Goal: Browse casually

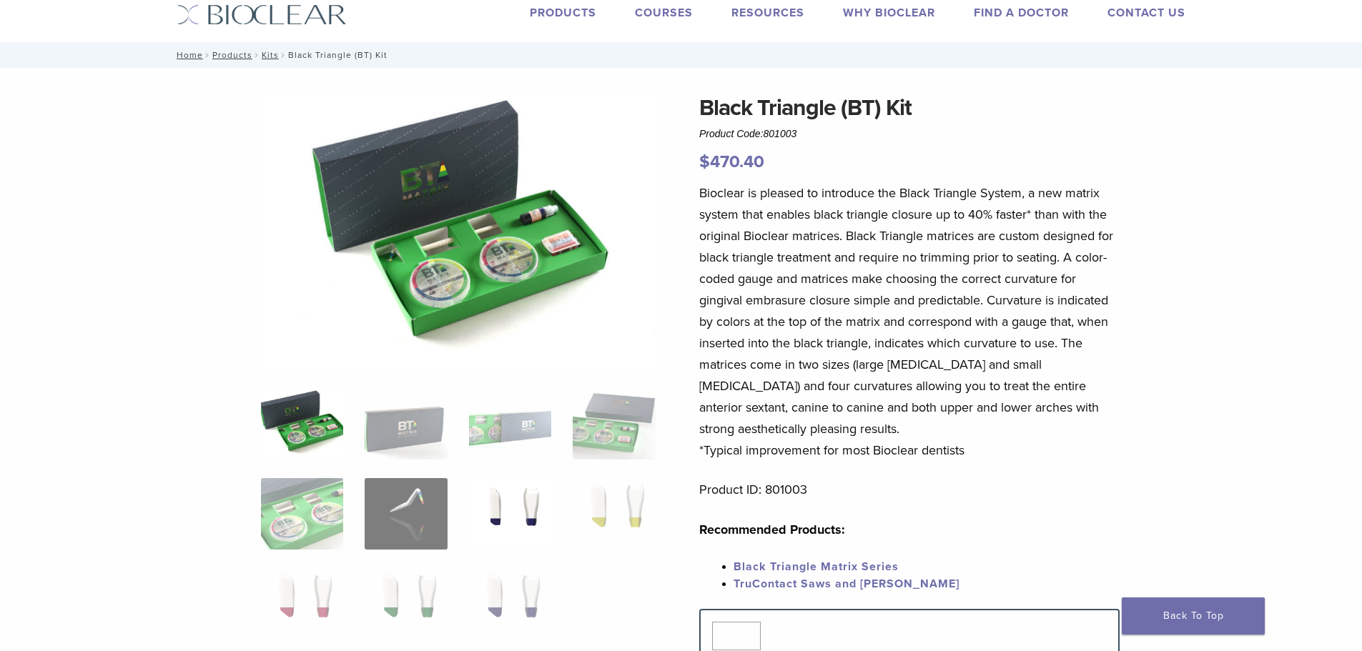
scroll to position [71, 0]
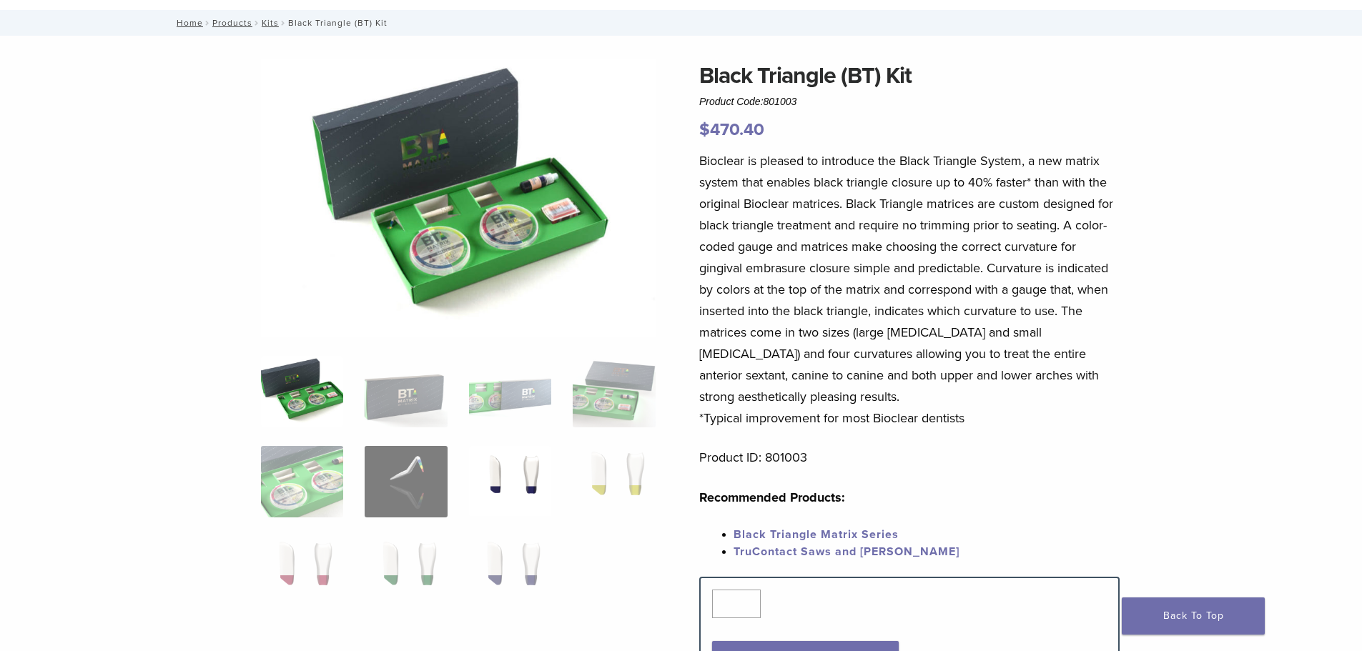
click at [530, 490] on img at bounding box center [510, 481] width 82 height 71
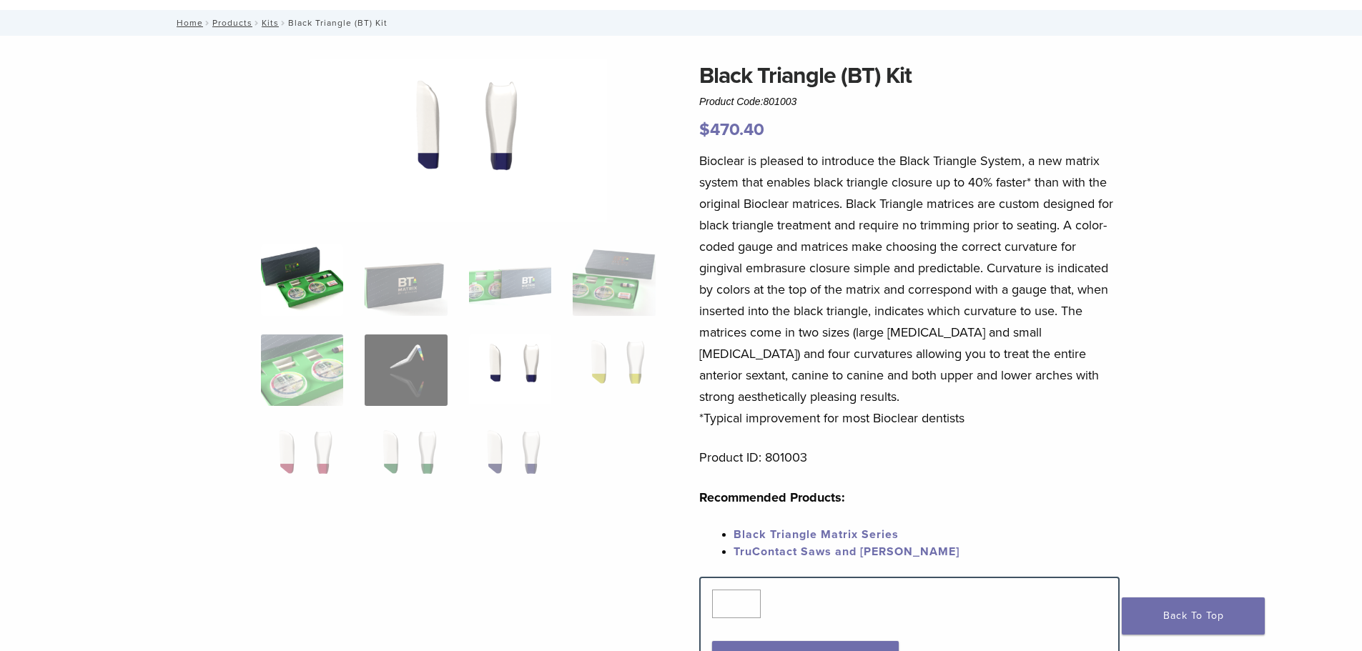
click at [324, 287] on img at bounding box center [302, 279] width 82 height 71
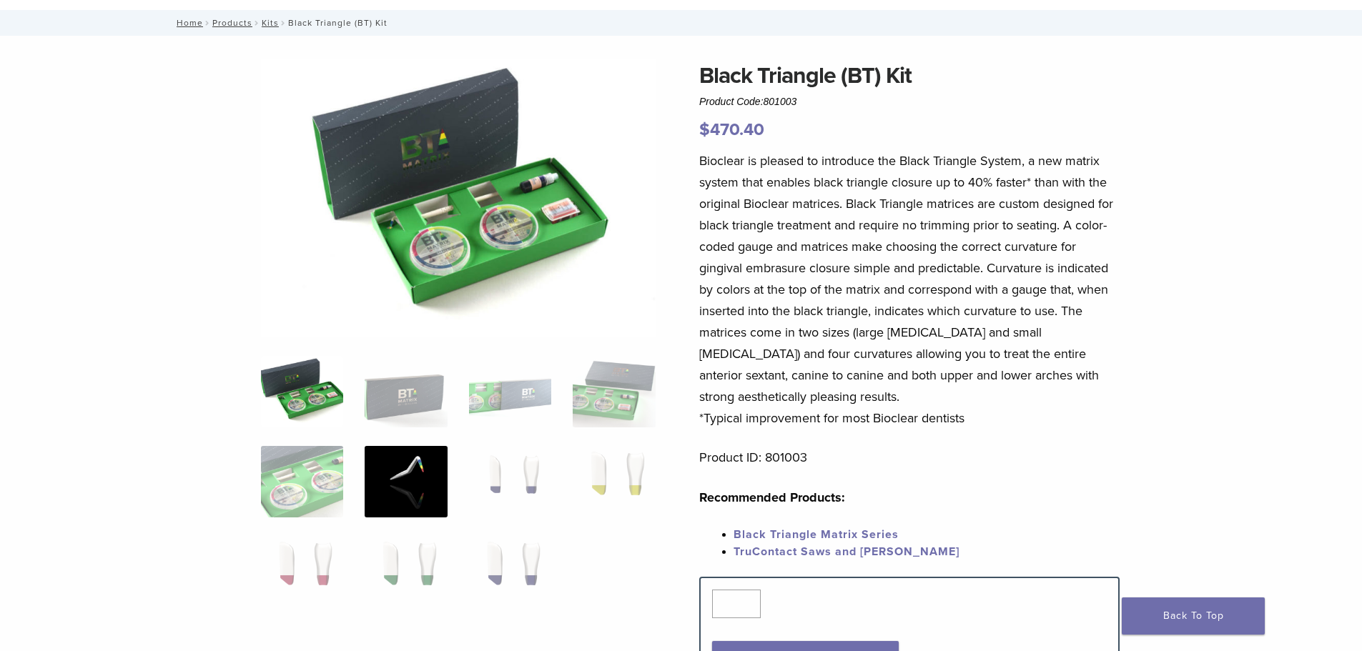
click at [425, 462] on img at bounding box center [406, 481] width 82 height 71
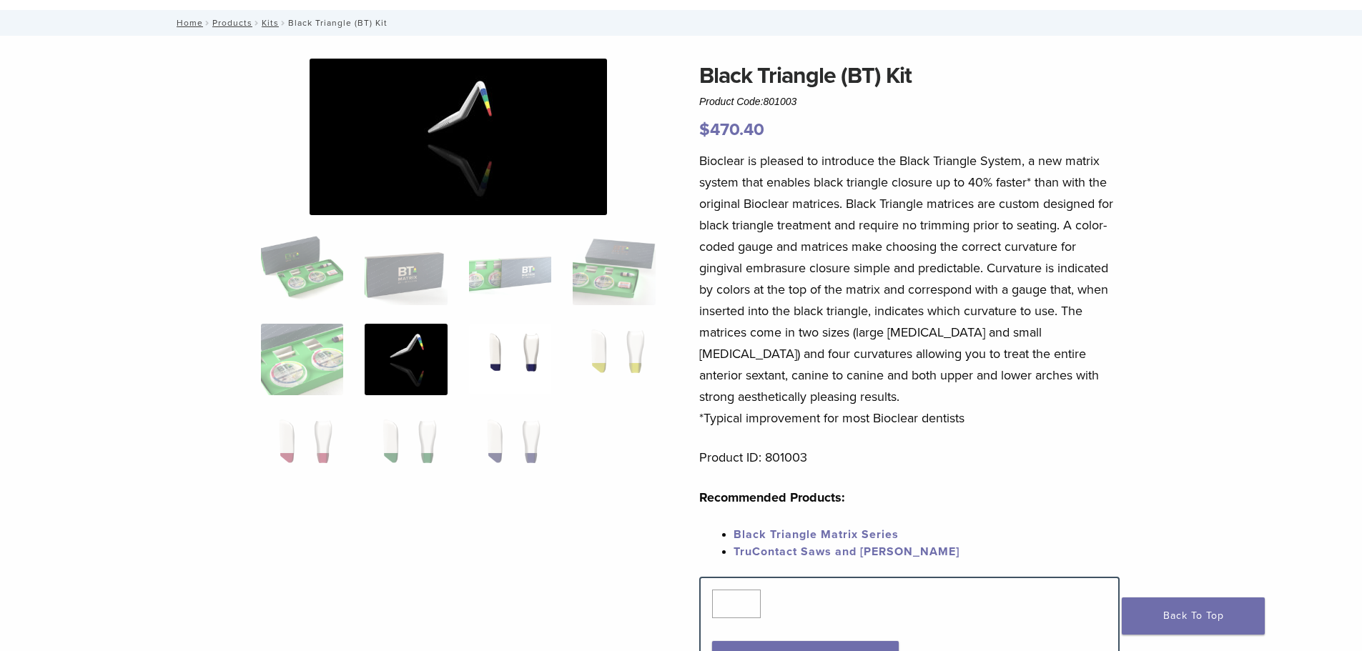
click at [506, 357] on img at bounding box center [510, 359] width 82 height 71
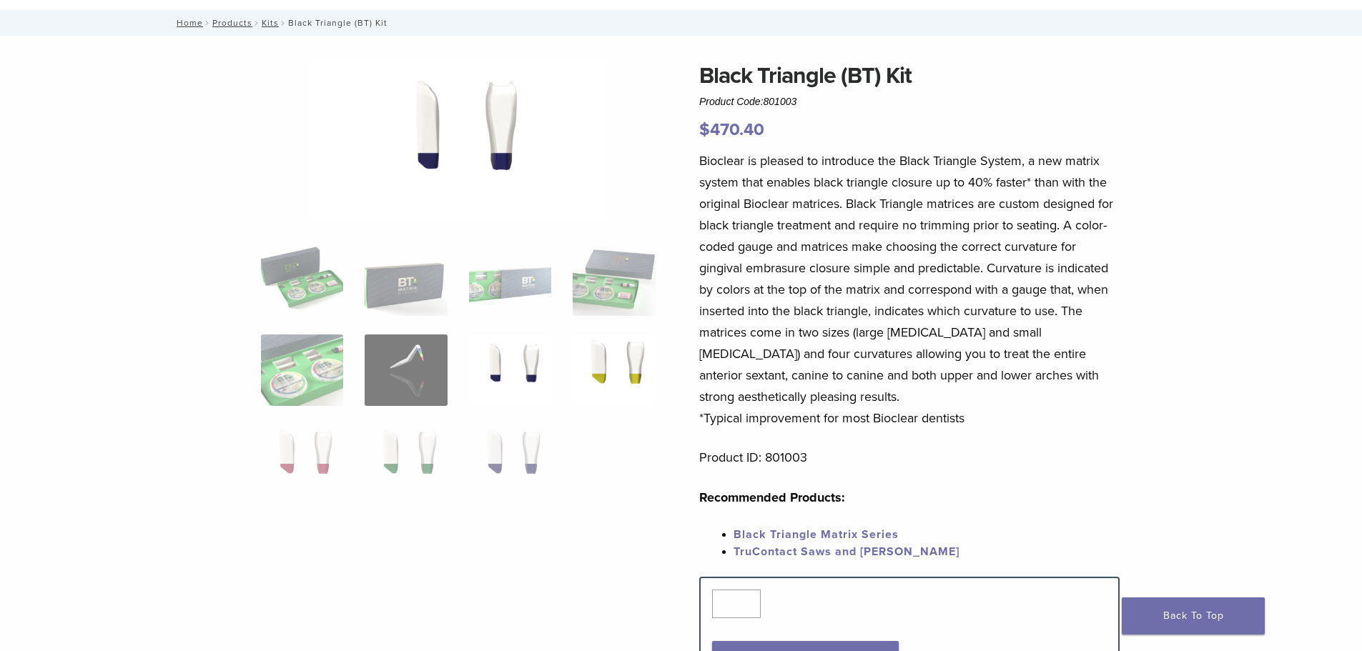
click at [596, 357] on img at bounding box center [614, 370] width 82 height 71
click at [310, 435] on img at bounding box center [302, 460] width 82 height 71
click at [385, 437] on img at bounding box center [406, 460] width 82 height 71
click at [507, 441] on img at bounding box center [510, 460] width 82 height 71
click at [529, 372] on img at bounding box center [510, 370] width 82 height 71
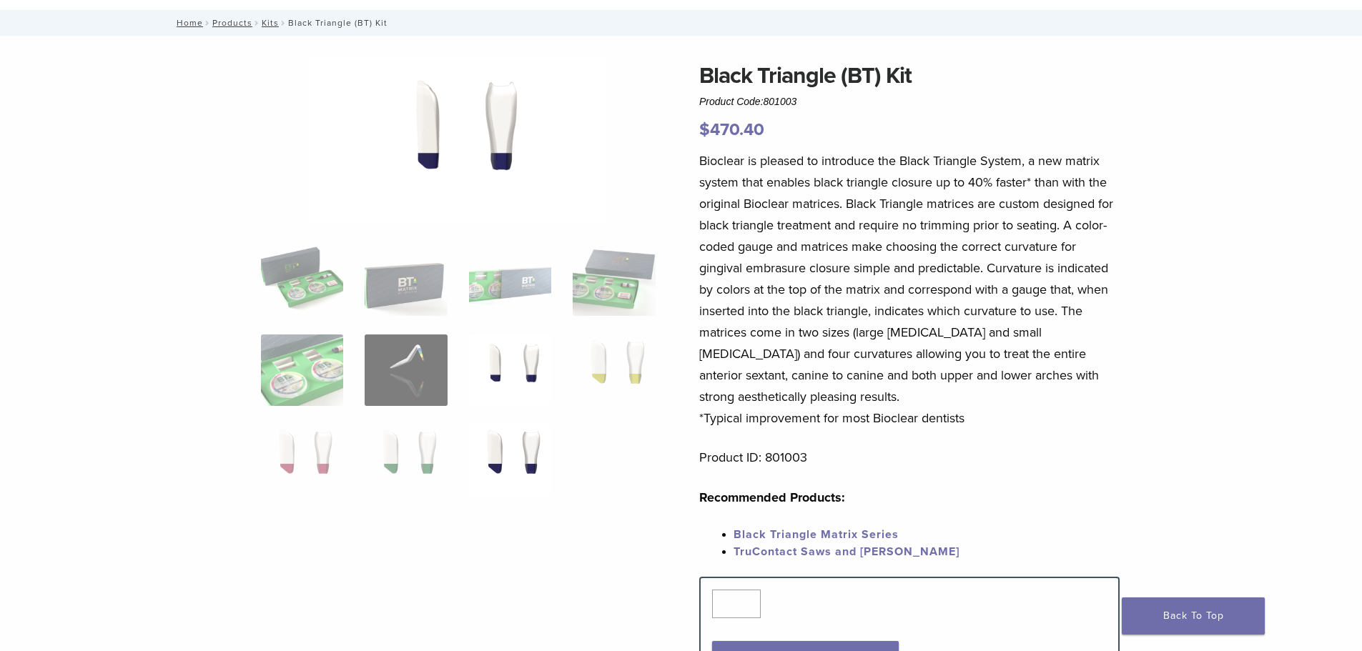
click at [534, 451] on img at bounding box center [510, 460] width 82 height 71
click at [525, 355] on img at bounding box center [510, 370] width 82 height 71
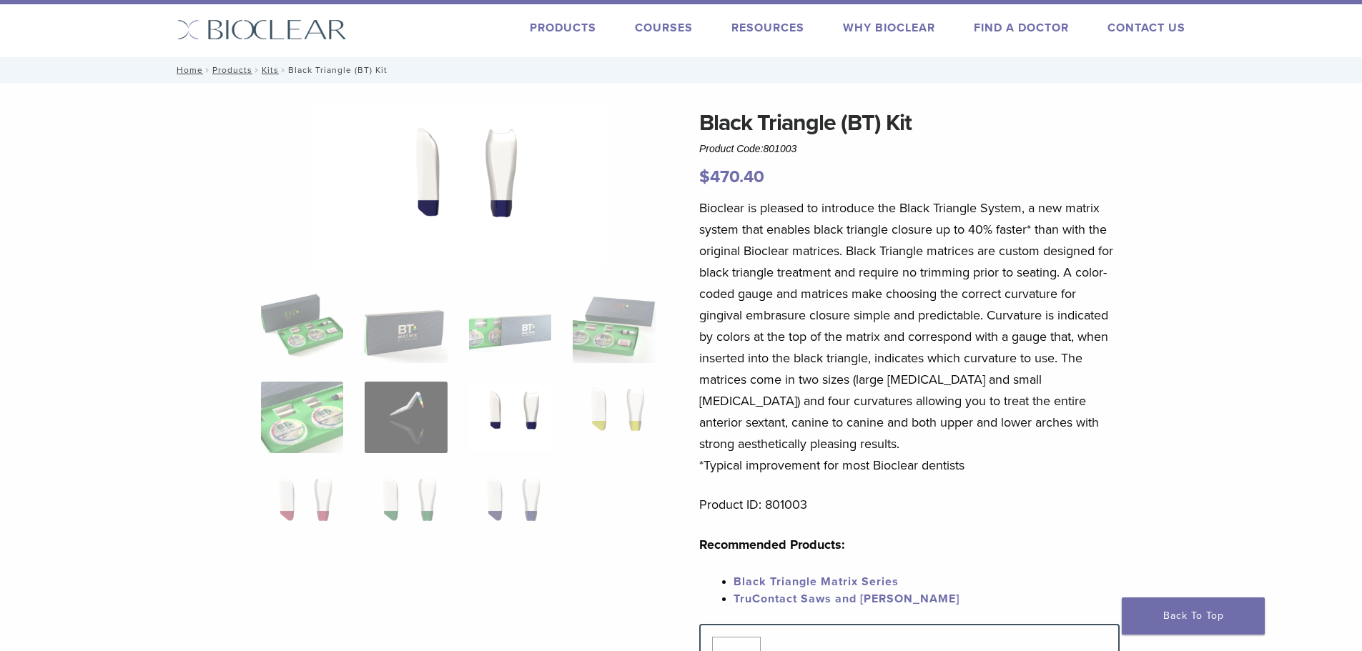
scroll to position [0, 0]
